Goal: Check status

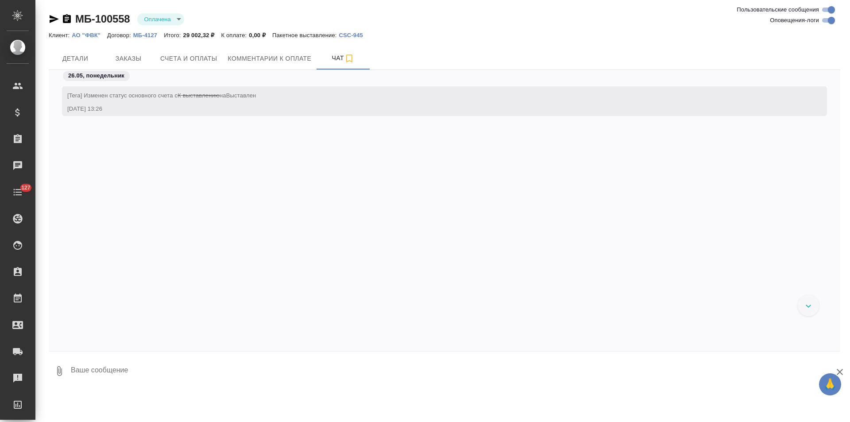
scroll to position [1485, 0]
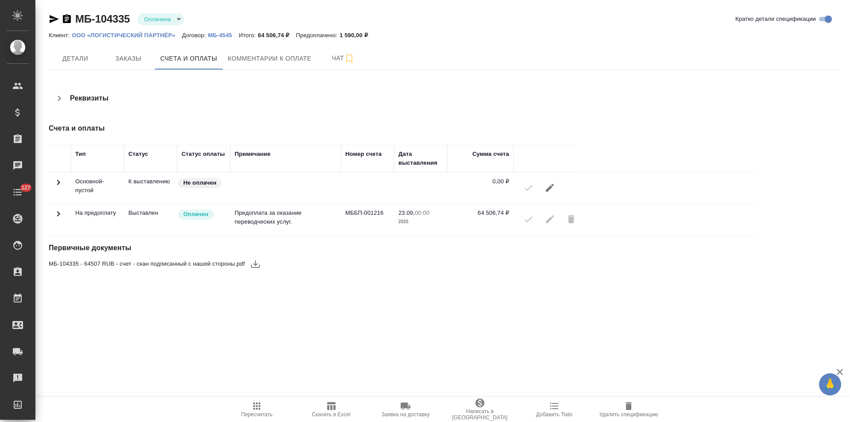
click at [61, 213] on icon at bounding box center [58, 214] width 11 height 11
